Goal: Find specific page/section: Find specific page/section

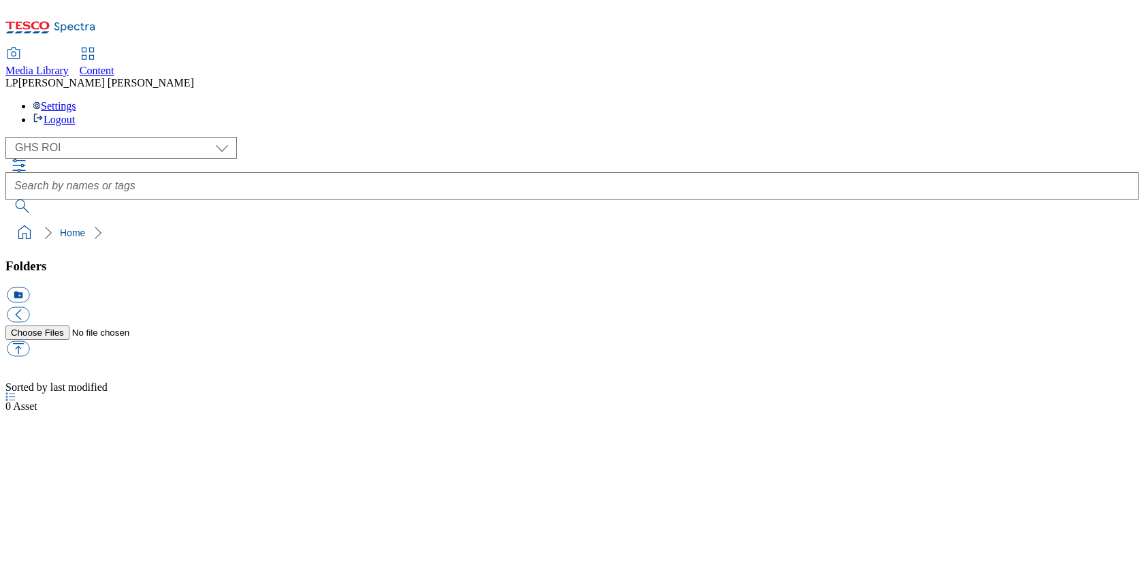
select select "flare-ghs-roi"
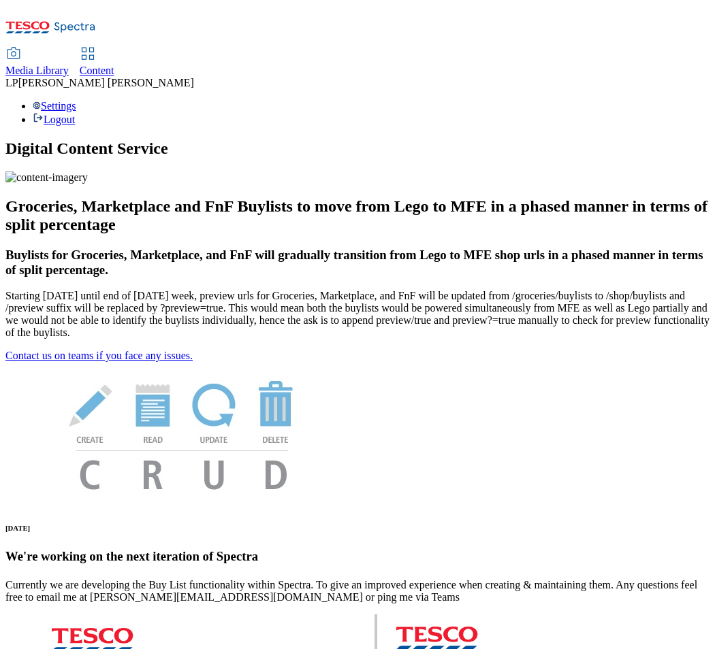
click at [69, 48] on link "Media Library" at bounding box center [36, 62] width 63 height 29
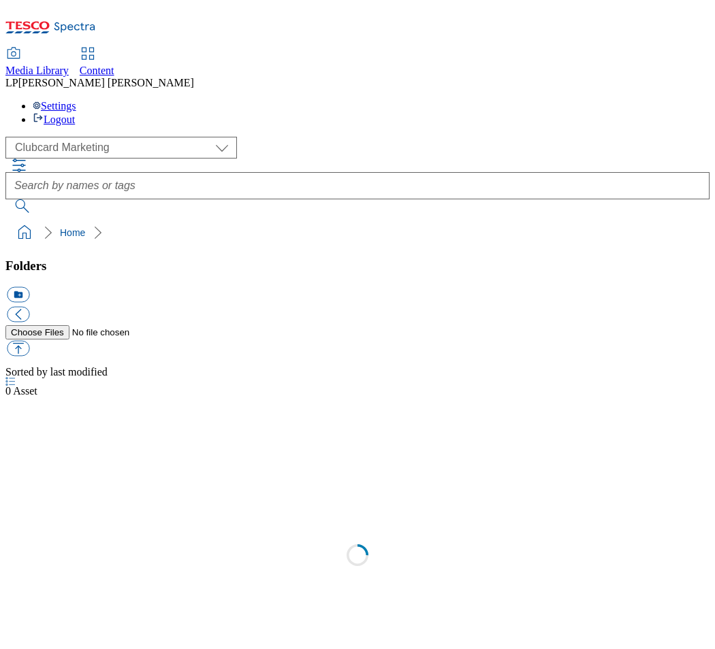
scroll to position [1, 0]
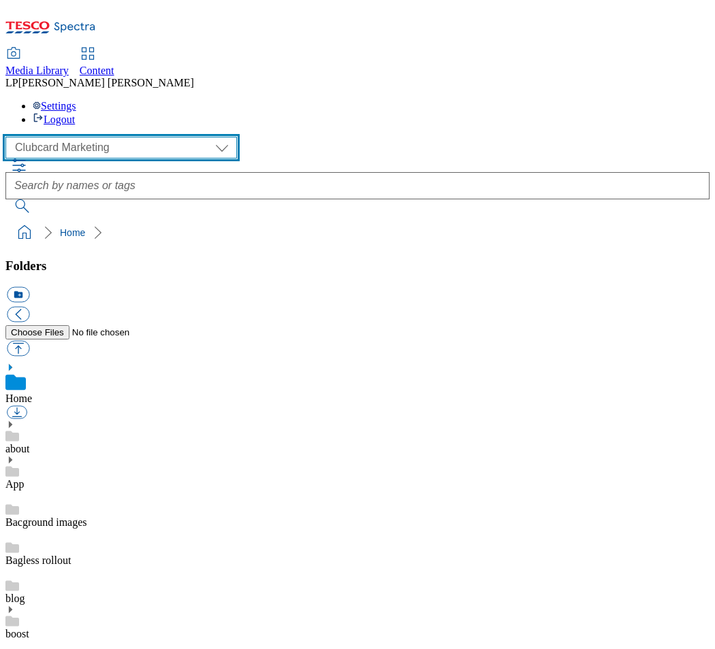
click at [54, 137] on select "Clubcard Marketing Demo Dotcom UK Emails GHS Marketing UK GHS Product UK GHS RO…" at bounding box center [120, 148] width 231 height 22
click at [9, 137] on select "Clubcard Marketing Demo Dotcom UK Emails GHS Marketing UK GHS Product UK GHS RO…" at bounding box center [120, 148] width 231 height 22
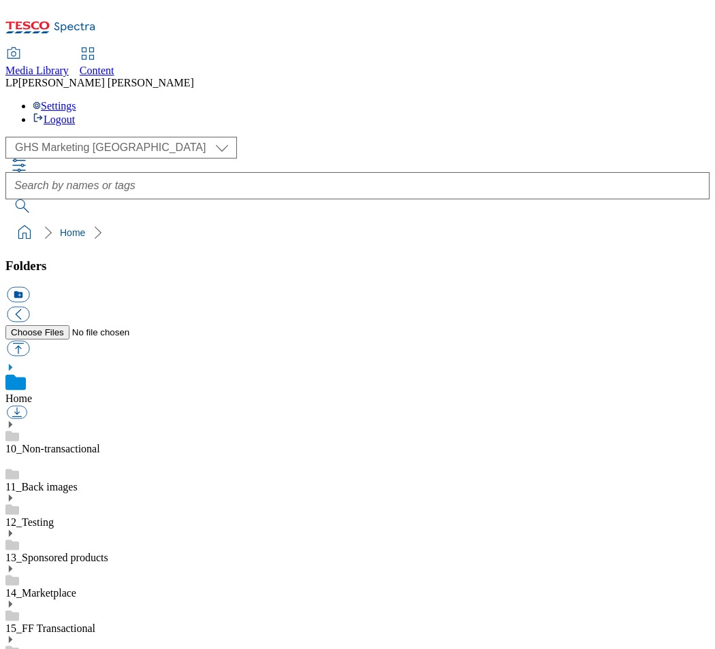
click at [15, 363] on icon at bounding box center [10, 368] width 10 height 10
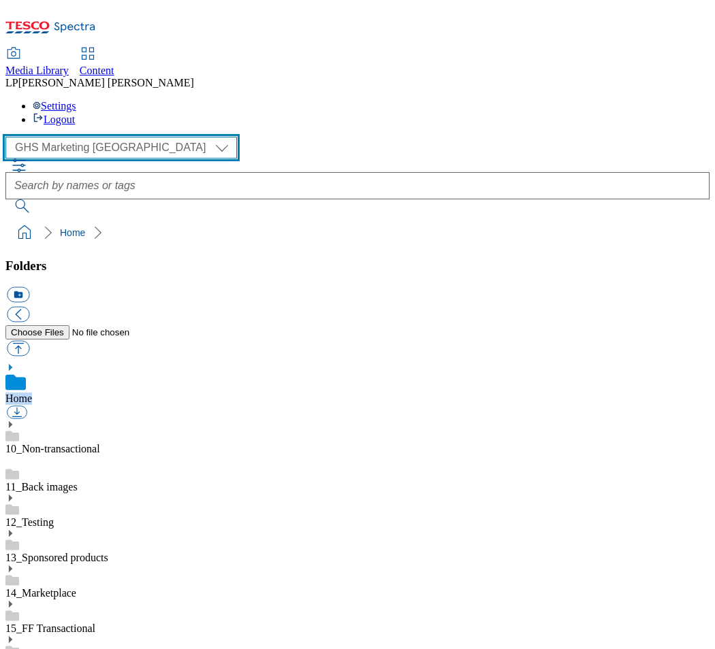
click at [101, 137] on select "Clubcard Marketing Demo Dotcom UK Emails GHS Marketing UK GHS Product UK GHS RO…" at bounding box center [120, 148] width 231 height 22
click at [9, 137] on select "Clubcard Marketing Demo Dotcom UK Emails GHS Marketing UK GHS Product UK GHS RO…" at bounding box center [120, 148] width 231 height 22
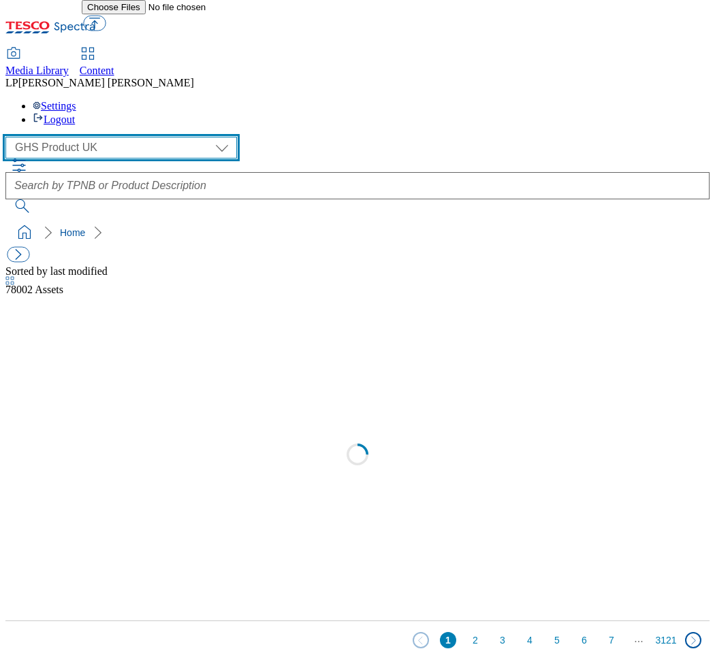
click at [69, 137] on select "Clubcard Marketing Demo Dotcom UK Emails GHS Marketing UK GHS Product UK GHS RO…" at bounding box center [120, 148] width 231 height 22
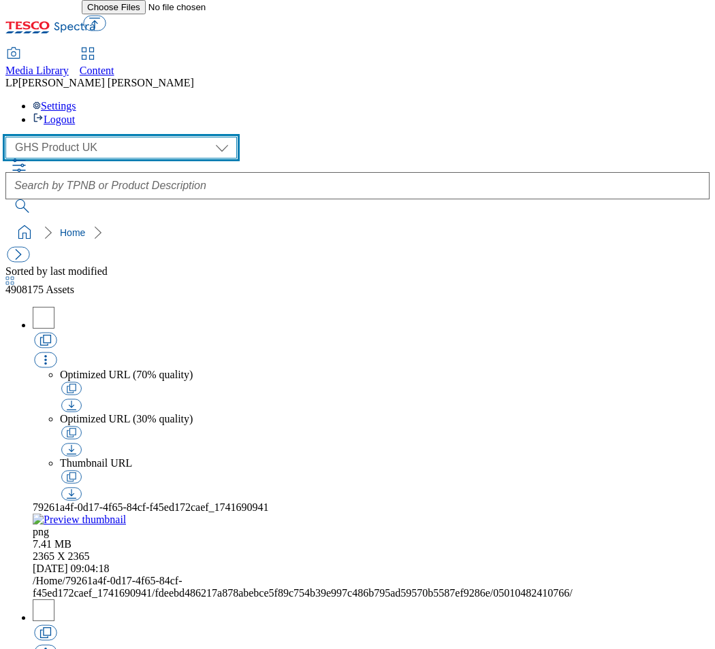
select select "flare-homepage"
click at [9, 137] on select "Clubcard Marketing Demo Dotcom UK Emails GHS Marketing UK GHS Product UK GHS RO…" at bounding box center [120, 148] width 231 height 22
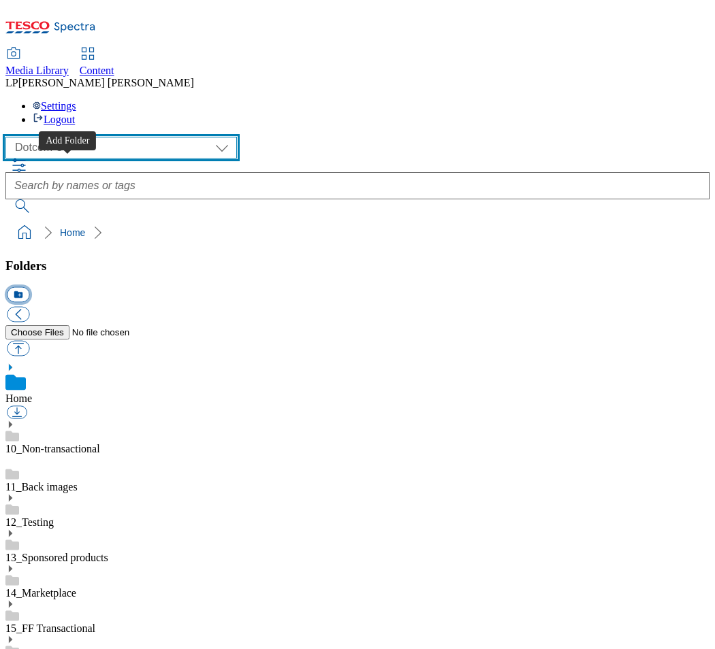
scroll to position [2, 0]
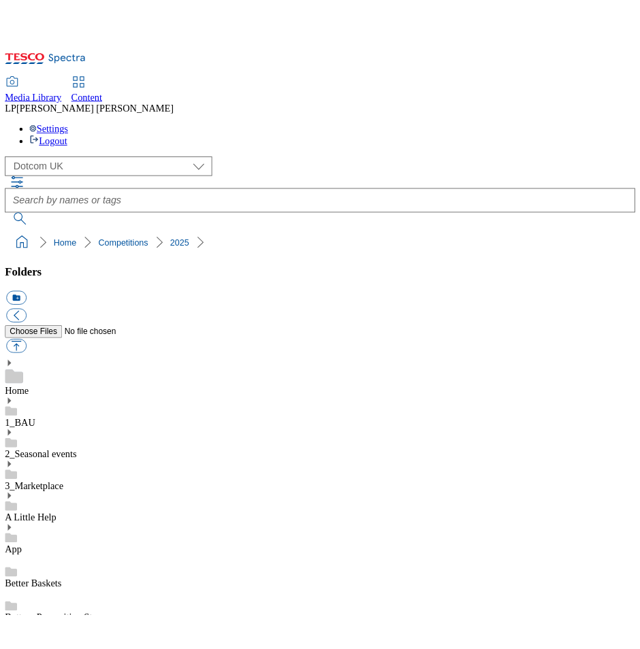
scroll to position [586, 0]
